Goal: Transaction & Acquisition: Purchase product/service

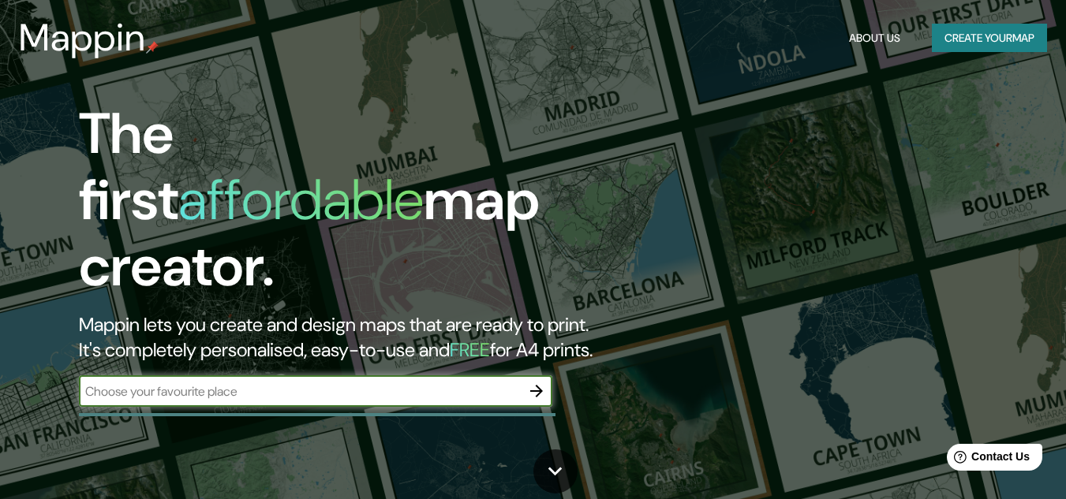
click at [323, 383] on input "text" at bounding box center [300, 392] width 442 height 18
click at [316, 383] on input "text" at bounding box center [300, 392] width 442 height 18
type input "V-638"
click at [528, 382] on icon "button" at bounding box center [536, 391] width 19 height 19
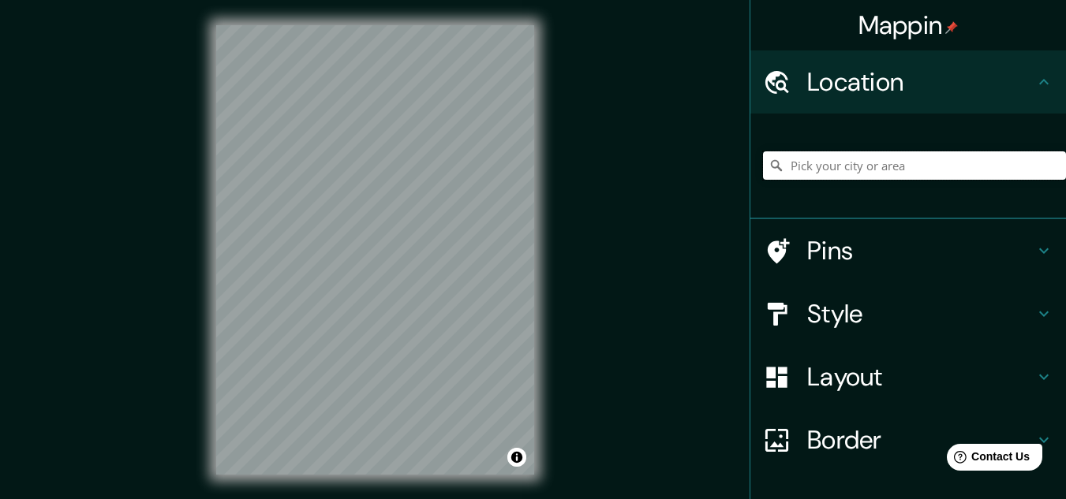
click at [823, 160] on input "Pick your city or area" at bounding box center [914, 165] width 303 height 28
click at [514, 456] on button "Toggle attribution" at bounding box center [516, 457] width 19 height 19
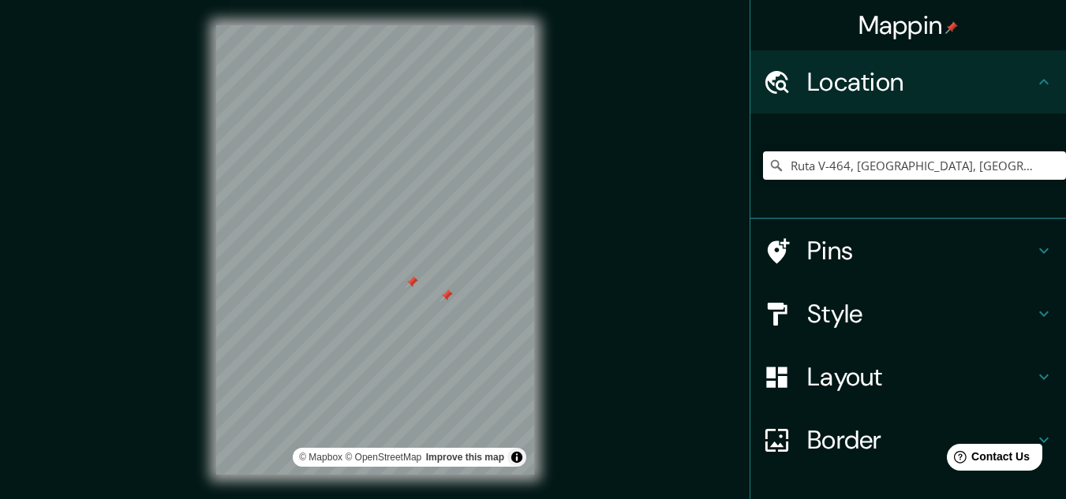
click at [416, 288] on div at bounding box center [411, 282] width 13 height 13
click at [446, 296] on div at bounding box center [446, 295] width 13 height 13
drag, startPoint x: 557, startPoint y: 287, endPoint x: 551, endPoint y: 233, distance: 53.9
click at [551, 233] on div "© Mapbox © OpenStreetMap Improve this map" at bounding box center [375, 250] width 368 height 500
click at [1037, 427] on div "Border" at bounding box center [908, 440] width 316 height 63
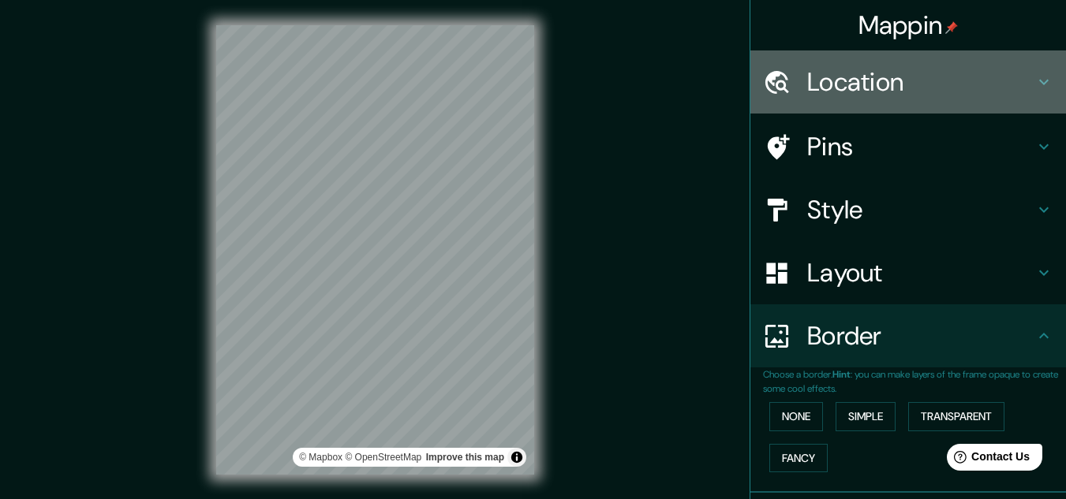
click at [1038, 77] on icon at bounding box center [1043, 82] width 19 height 19
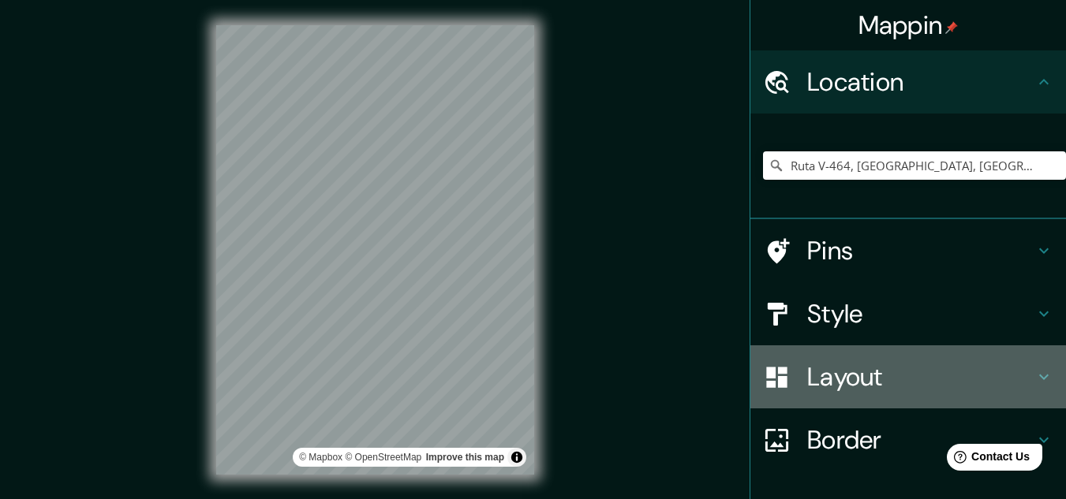
click at [1034, 373] on icon at bounding box center [1043, 377] width 19 height 19
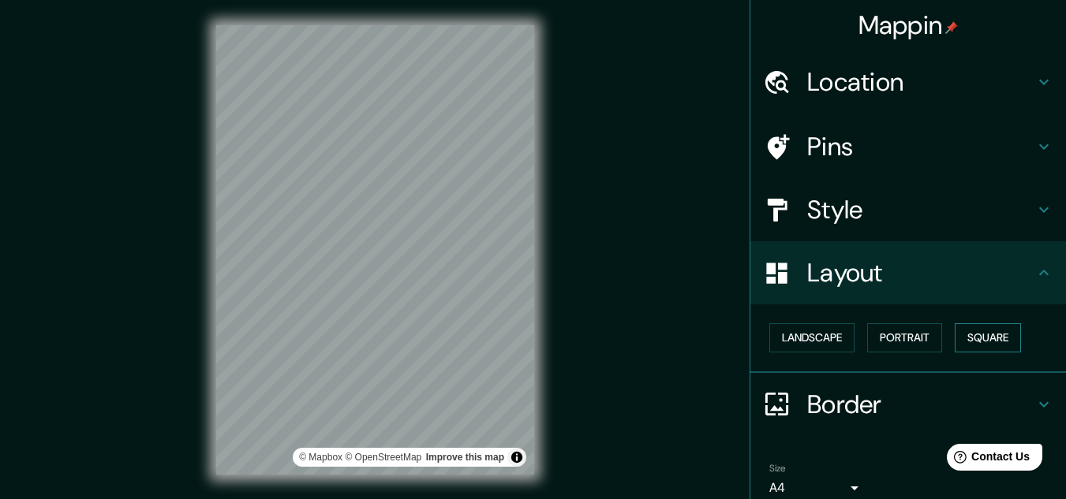
click at [1000, 343] on button "Square" at bounding box center [987, 337] width 66 height 29
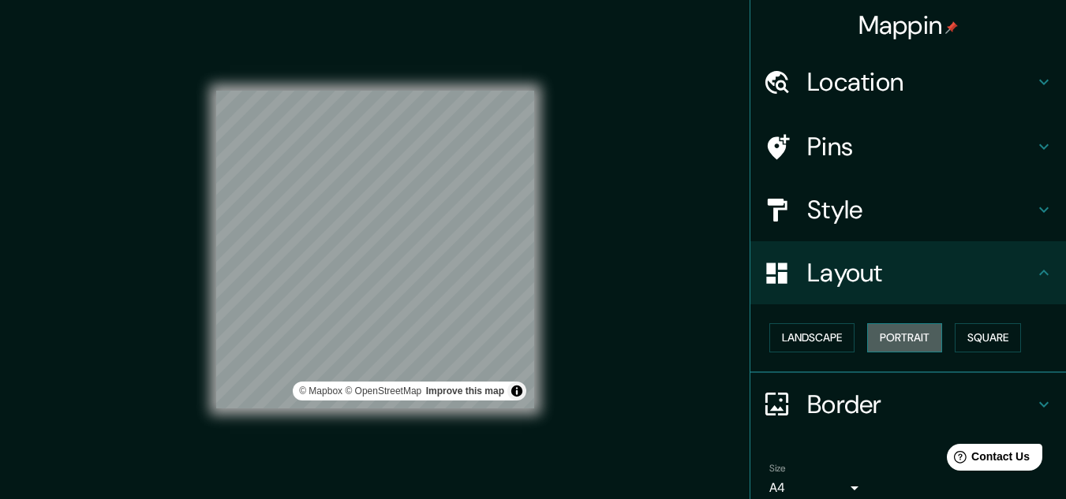
click at [919, 337] on button "Portrait" at bounding box center [904, 337] width 75 height 29
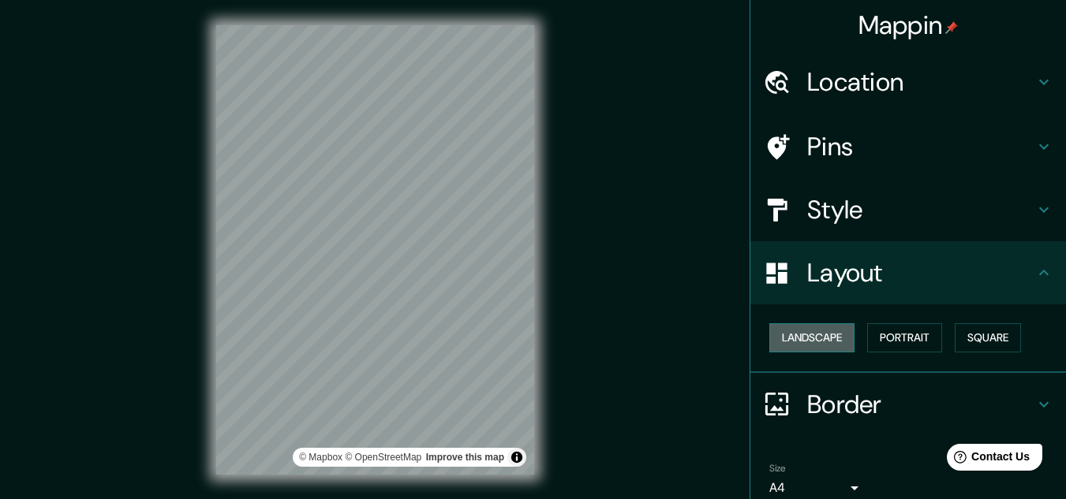
click at [838, 340] on button "Landscape" at bounding box center [811, 337] width 85 height 29
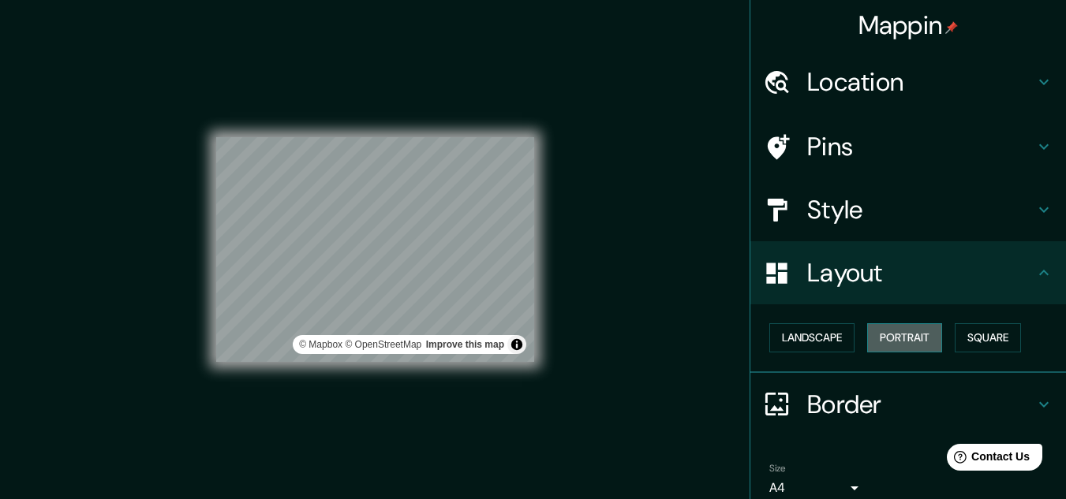
click at [906, 336] on button "Portrait" at bounding box center [904, 337] width 75 height 29
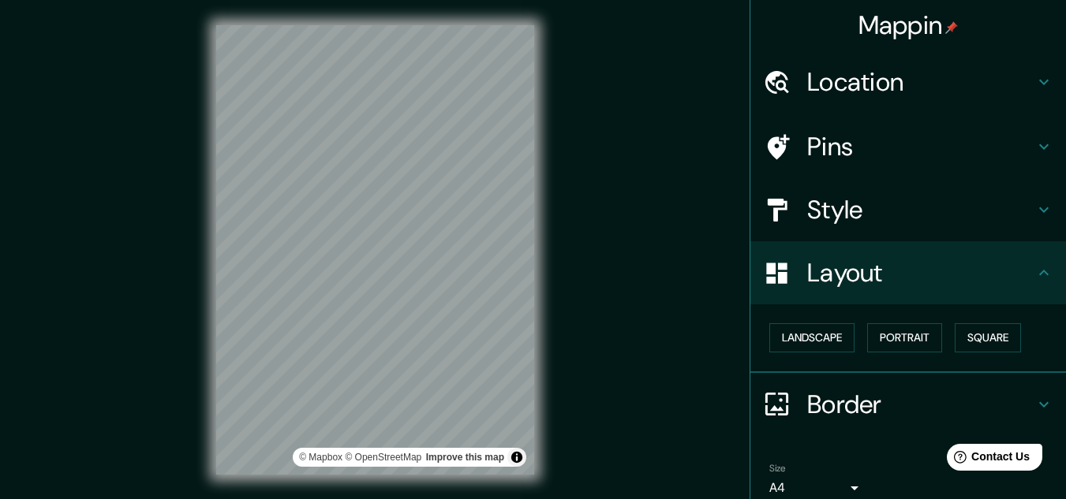
click at [1036, 207] on icon at bounding box center [1043, 209] width 19 height 19
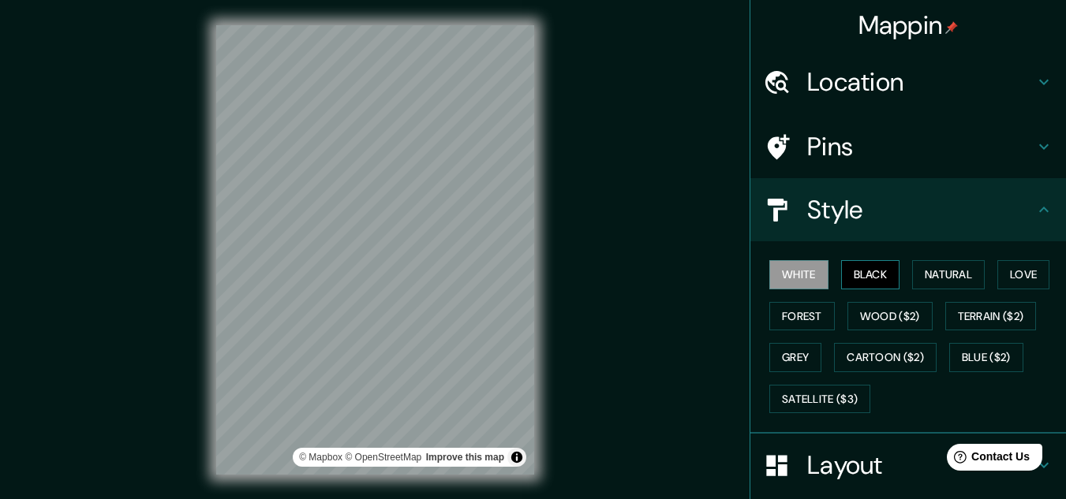
click at [873, 265] on button "Black" at bounding box center [870, 274] width 59 height 29
click at [942, 264] on button "Natural" at bounding box center [948, 274] width 73 height 29
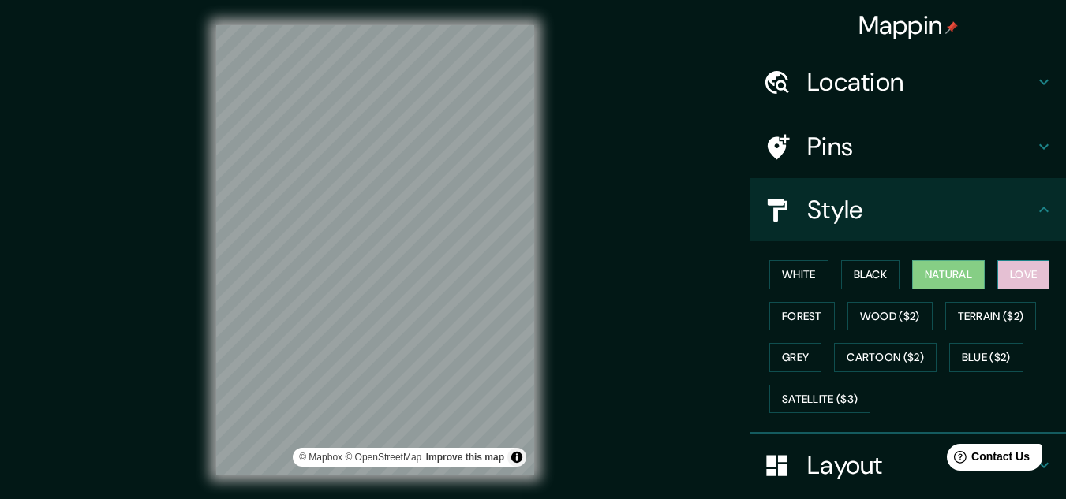
click at [1008, 270] on button "Love" at bounding box center [1023, 274] width 52 height 29
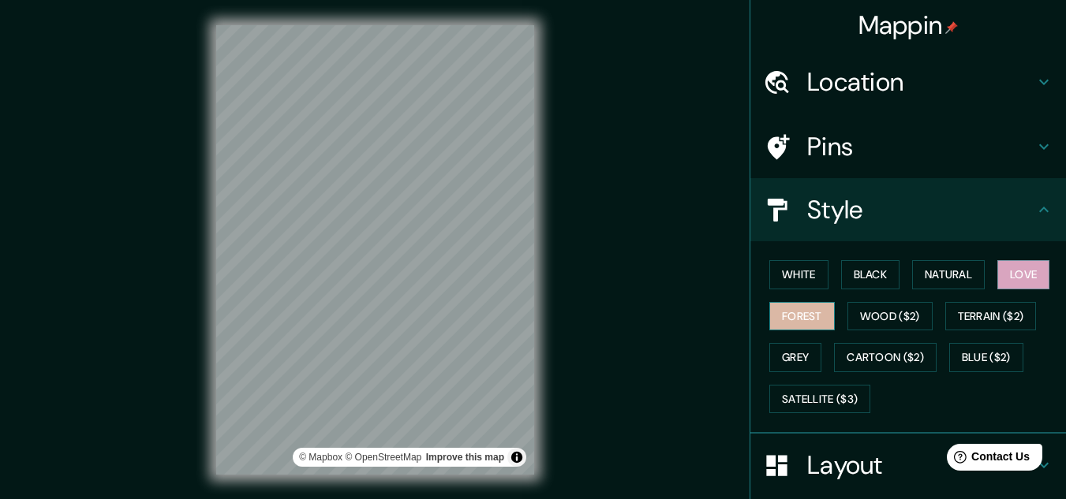
click at [806, 322] on button "Forest" at bounding box center [801, 316] width 65 height 29
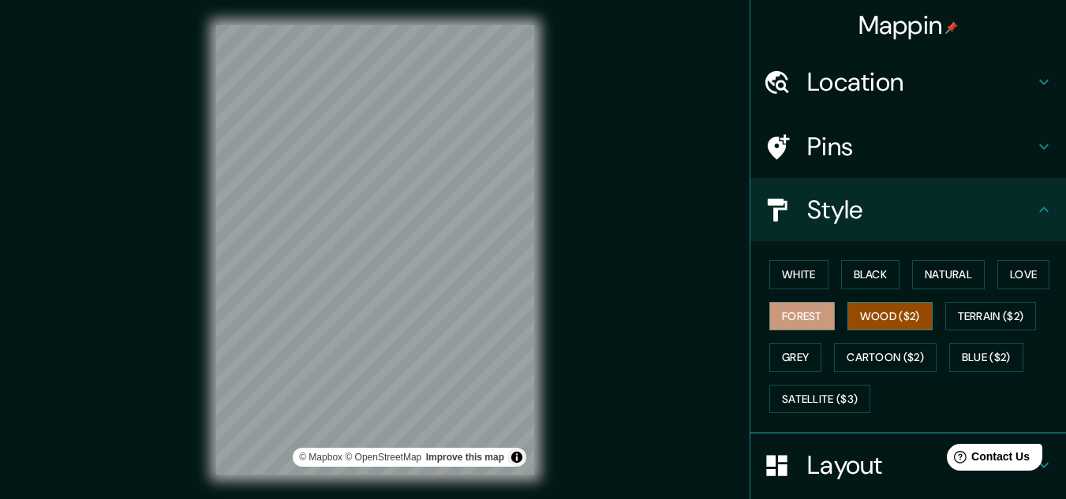
click at [884, 307] on button "Wood ($2)" at bounding box center [889, 316] width 85 height 29
click at [947, 312] on button "Terrain ($2)" at bounding box center [990, 316] width 91 height 29
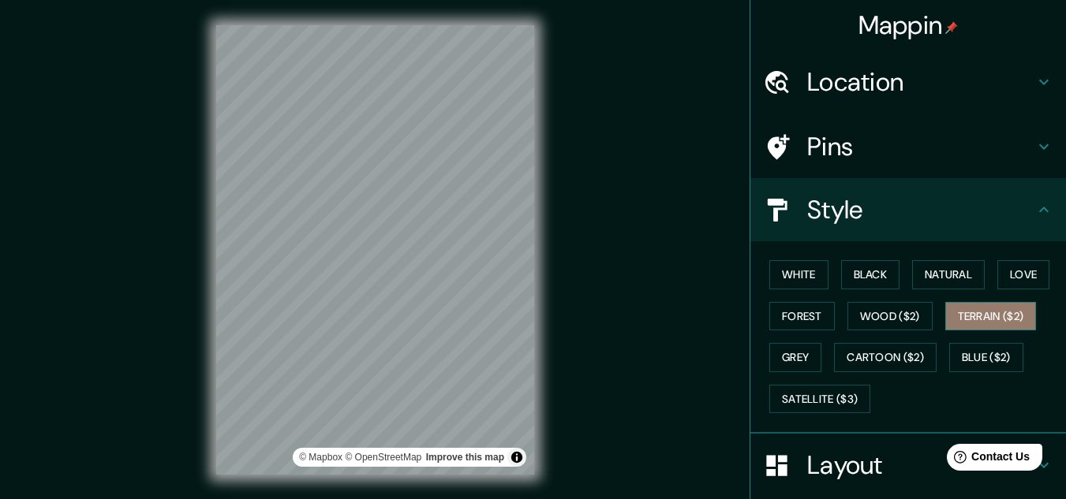
click at [947, 312] on button "Terrain ($2)" at bounding box center [990, 316] width 91 height 29
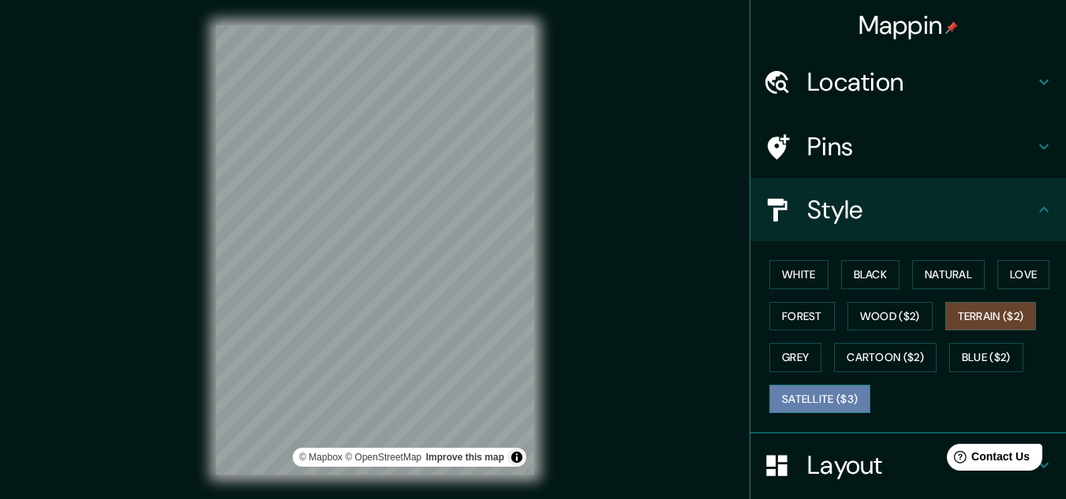
click at [837, 388] on button "Satellite ($3)" at bounding box center [819, 399] width 101 height 29
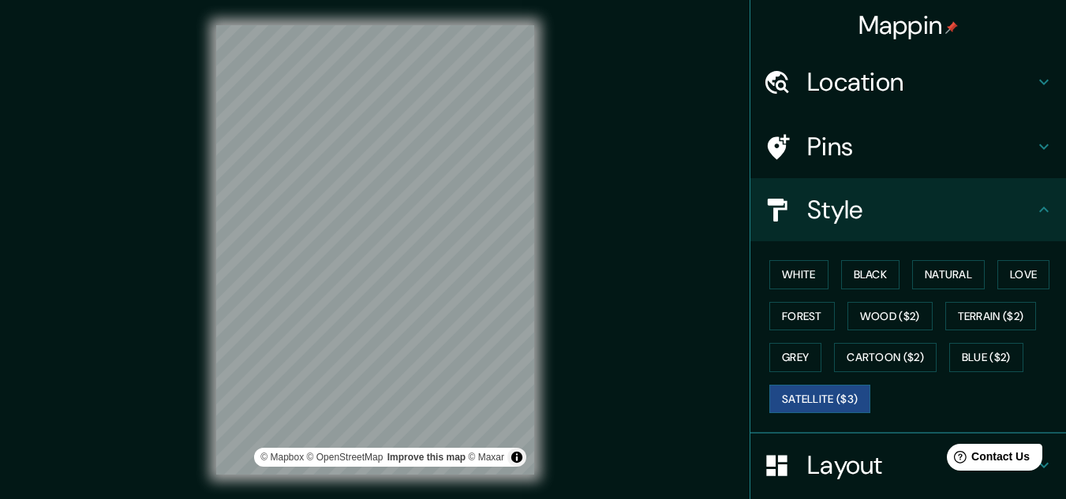
click at [566, 499] on html "Mappin Location Ruta V-464, [GEOGRAPHIC_DATA], [GEOGRAPHIC_DATA] 5590000, [GEOG…" at bounding box center [533, 249] width 1066 height 499
click at [1059, 179] on div "Mappin Location Ruta V-464, [GEOGRAPHIC_DATA], [GEOGRAPHIC_DATA] 5590000, [GEOG…" at bounding box center [533, 262] width 1066 height 525
click at [572, 327] on div "Mappin Location Ruta V-464, [GEOGRAPHIC_DATA], [GEOGRAPHIC_DATA] 5590000, [GEOG…" at bounding box center [533, 262] width 1066 height 525
click at [436, 237] on div at bounding box center [435, 237] width 13 height 13
click at [75, 489] on div "Mappin Location Ruta V-464, [GEOGRAPHIC_DATA], [GEOGRAPHIC_DATA] 5590000, [GEOG…" at bounding box center [533, 262] width 1066 height 525
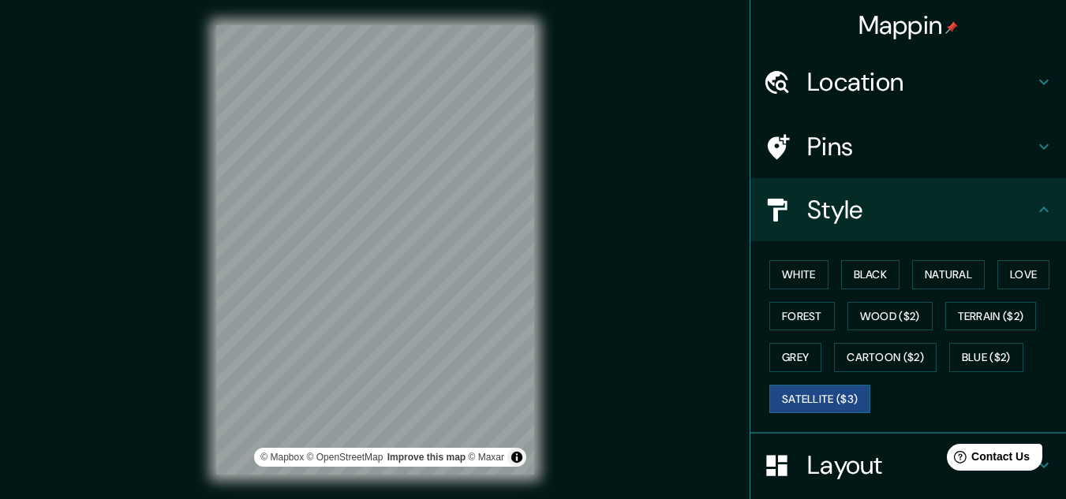
click at [340, 499] on html "Mappin Location Ruta V-464, [GEOGRAPHIC_DATA], [GEOGRAPHIC_DATA] 5590000, [GEOG…" at bounding box center [533, 249] width 1066 height 499
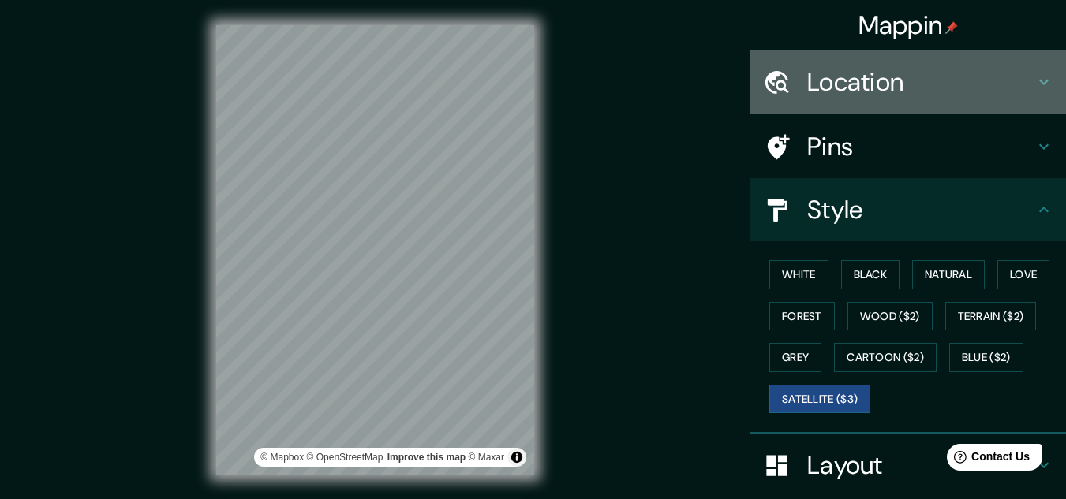
click at [875, 91] on h4 "Location" at bounding box center [920, 82] width 227 height 32
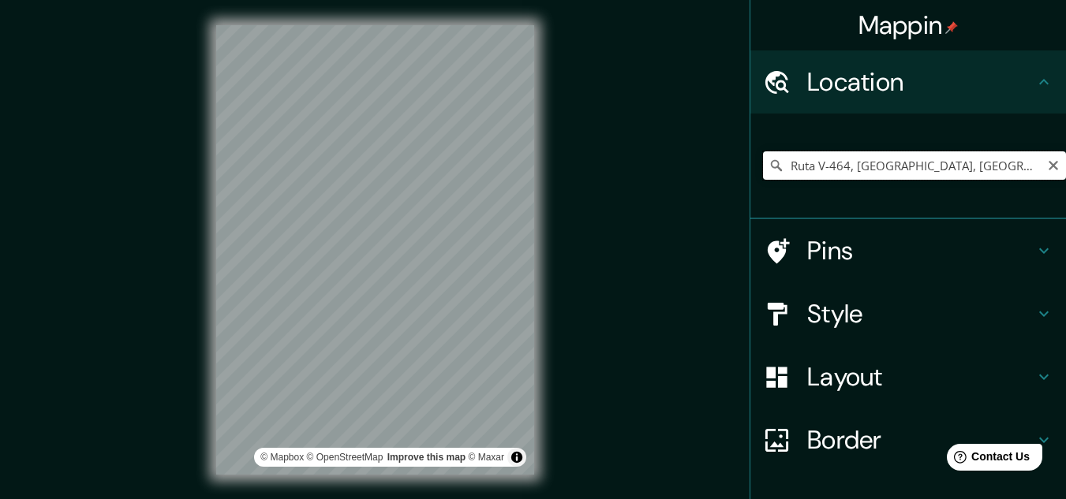
click at [993, 170] on input "Ruta V-464, [GEOGRAPHIC_DATA], [GEOGRAPHIC_DATA] 5590000, [GEOGRAPHIC_DATA]" at bounding box center [914, 165] width 303 height 28
click at [1006, 174] on input "Ruta V-464, [GEOGRAPHIC_DATA], [GEOGRAPHIC_DATA] 5590000, [GEOGRAPHIC_DATA]" at bounding box center [914, 165] width 303 height 28
click at [1005, 174] on input "Ruta V-464, [GEOGRAPHIC_DATA], [GEOGRAPHIC_DATA] 5590000, [GEOGRAPHIC_DATA]" at bounding box center [914, 165] width 303 height 28
click at [1024, 166] on input "Ruta V-464, [GEOGRAPHIC_DATA], [GEOGRAPHIC_DATA] 5590000, [GEOGRAPHIC_DATA]" at bounding box center [914, 165] width 303 height 28
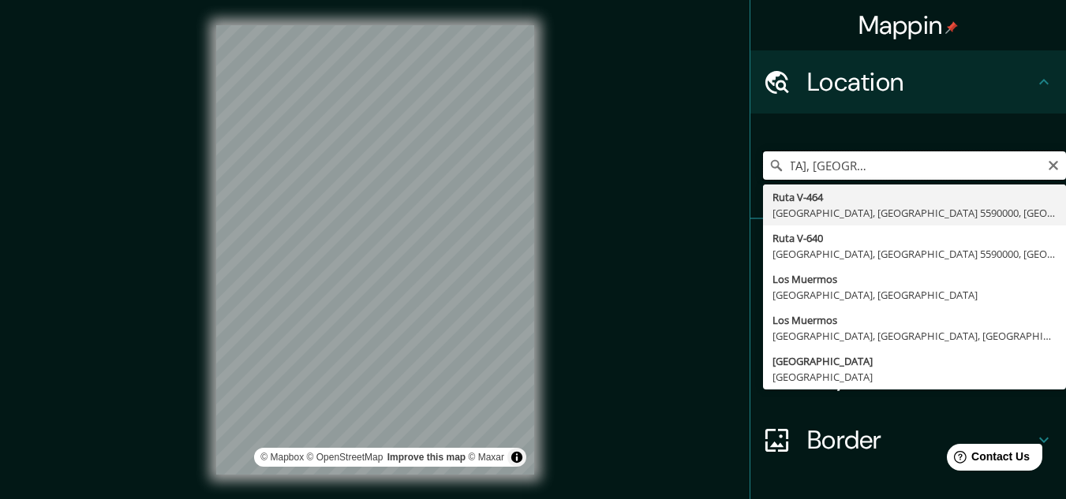
scroll to position [0, 0]
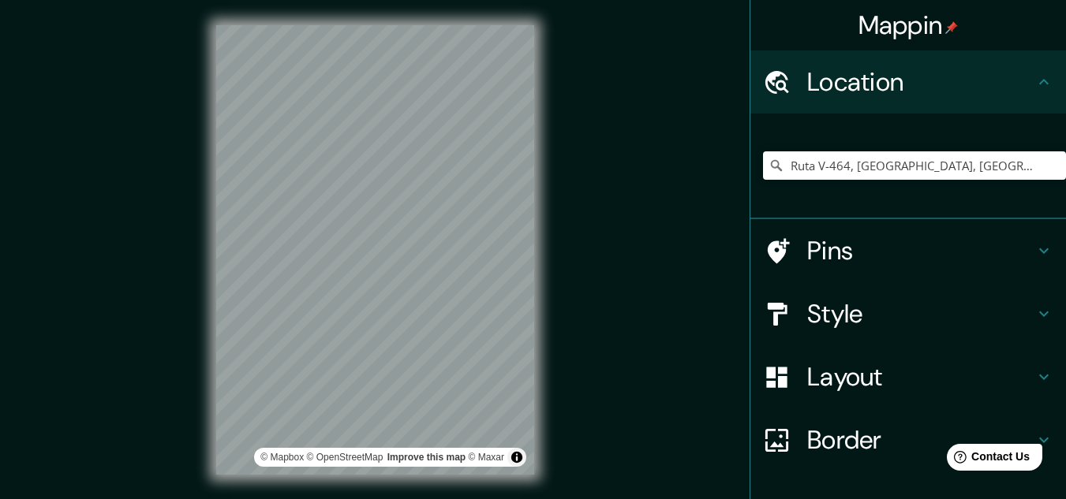
click at [118, 234] on div "Mappin Location Ruta V-464, [GEOGRAPHIC_DATA], [GEOGRAPHIC_DATA] 5590000, [GEOG…" at bounding box center [533, 262] width 1066 height 525
click at [131, 0] on div "Mappin Location Ruta V-464, [GEOGRAPHIC_DATA], [GEOGRAPHIC_DATA] 5590000, [GEOG…" at bounding box center [533, 262] width 1066 height 525
click at [596, 215] on div "Mappin Location Ruta V-464, [GEOGRAPHIC_DATA], [GEOGRAPHIC_DATA] 5590000, [GEOG…" at bounding box center [533, 262] width 1066 height 525
click at [542, 181] on div "© Mapbox © OpenStreetMap Improve this map © Maxar" at bounding box center [375, 250] width 368 height 500
click at [838, 165] on input "Ruta V-464, [GEOGRAPHIC_DATA], [GEOGRAPHIC_DATA] 5590000, [GEOGRAPHIC_DATA]" at bounding box center [914, 165] width 303 height 28
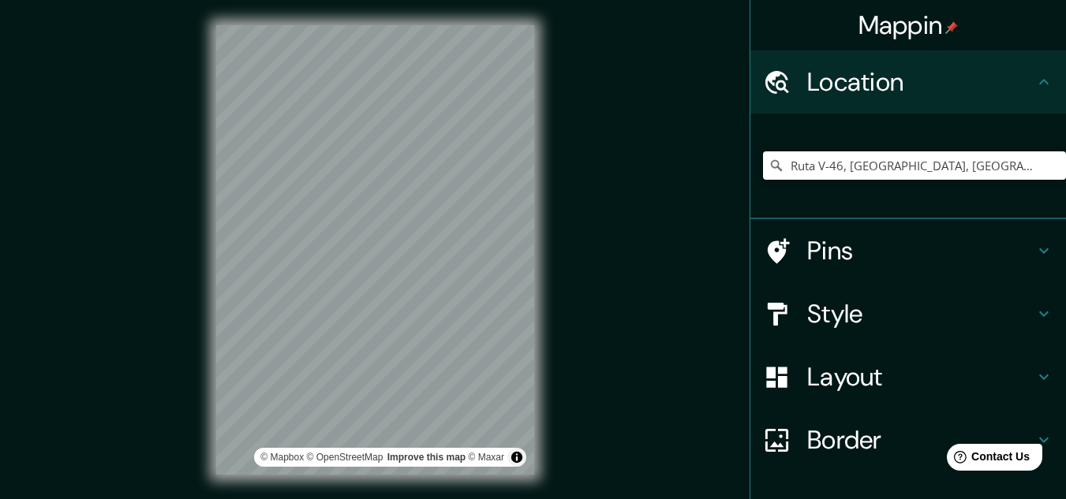
type input "Ruta V-46, [GEOGRAPHIC_DATA], [GEOGRAPHIC_DATA] 5590000, [GEOGRAPHIC_DATA]"
drag, startPoint x: 389, startPoint y: 245, endPoint x: 395, endPoint y: 236, distance: 10.7
click at [395, 236] on div at bounding box center [396, 238] width 13 height 13
click at [399, 236] on div at bounding box center [396, 238] width 13 height 13
click at [394, 331] on div at bounding box center [396, 331] width 13 height 13
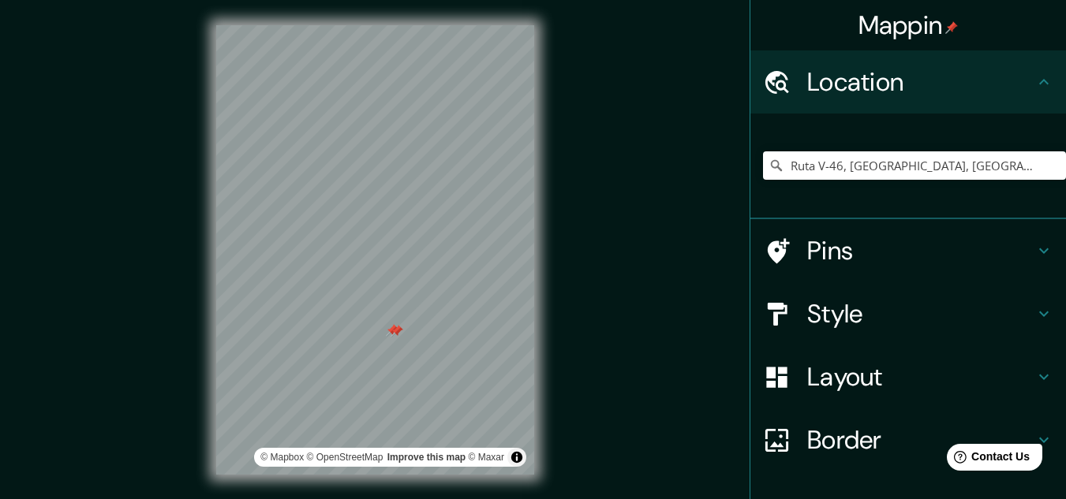
click at [393, 330] on div at bounding box center [396, 331] width 13 height 13
click at [390, 329] on div at bounding box center [392, 330] width 13 height 13
